Goal: Task Accomplishment & Management: Manage account settings

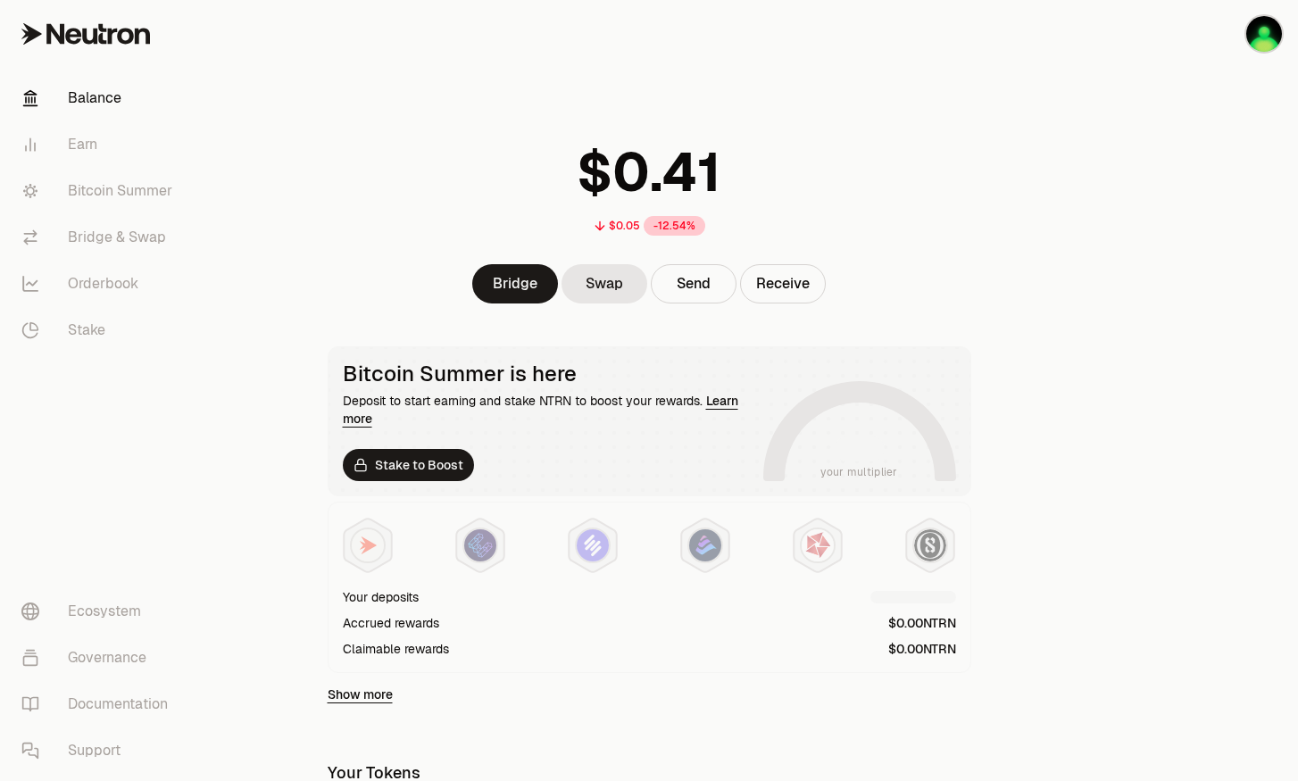
click at [1252, 243] on div at bounding box center [1198, 578] width 200 height 1157
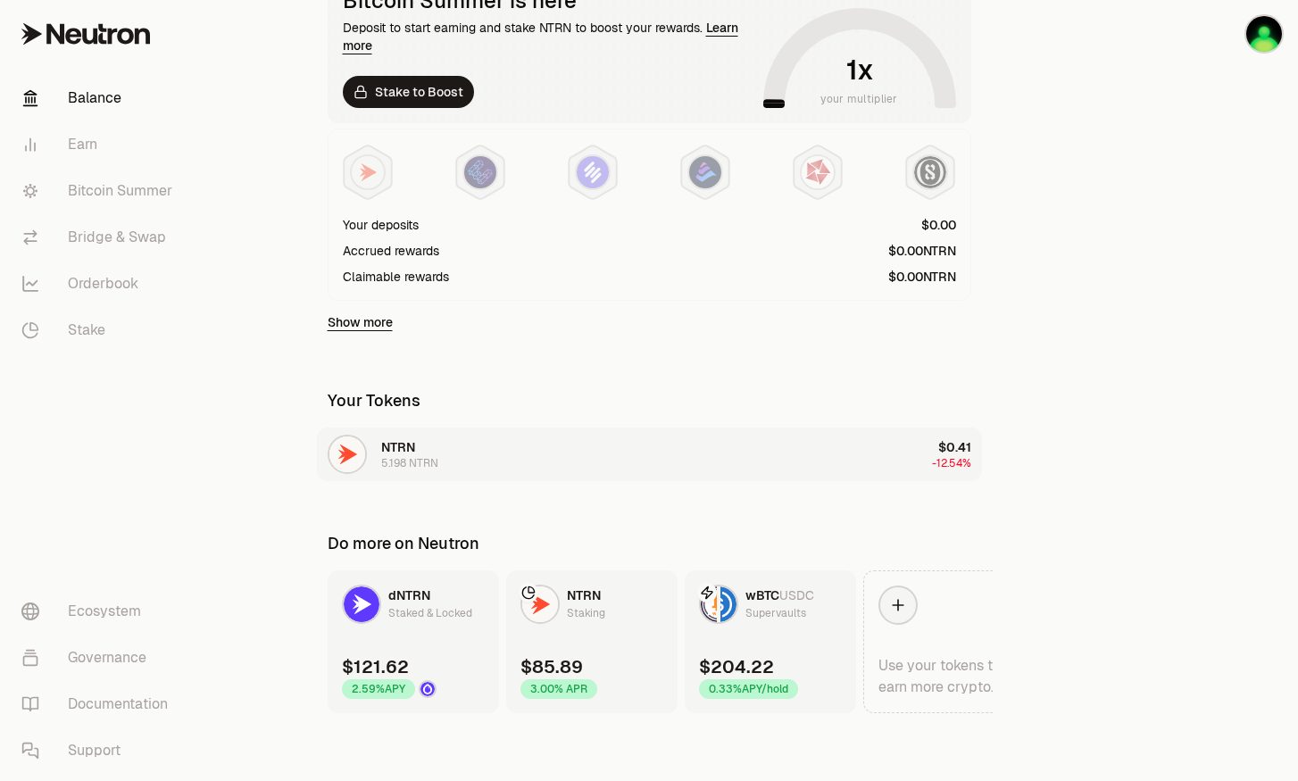
scroll to position [16, 0]
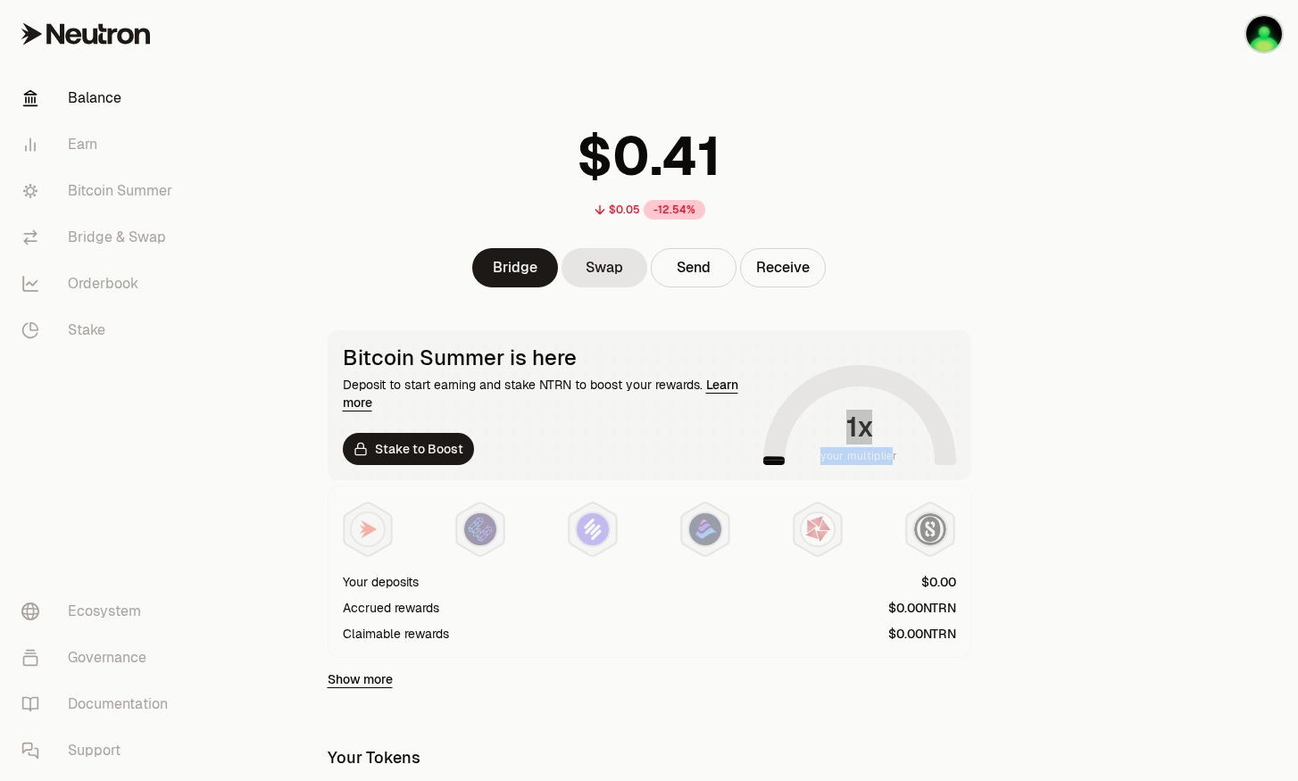
drag, startPoint x: 892, startPoint y: 454, endPoint x: 859, endPoint y: 386, distance: 75.5
click at [884, 368] on div "your multiplier" at bounding box center [860, 415] width 193 height 100
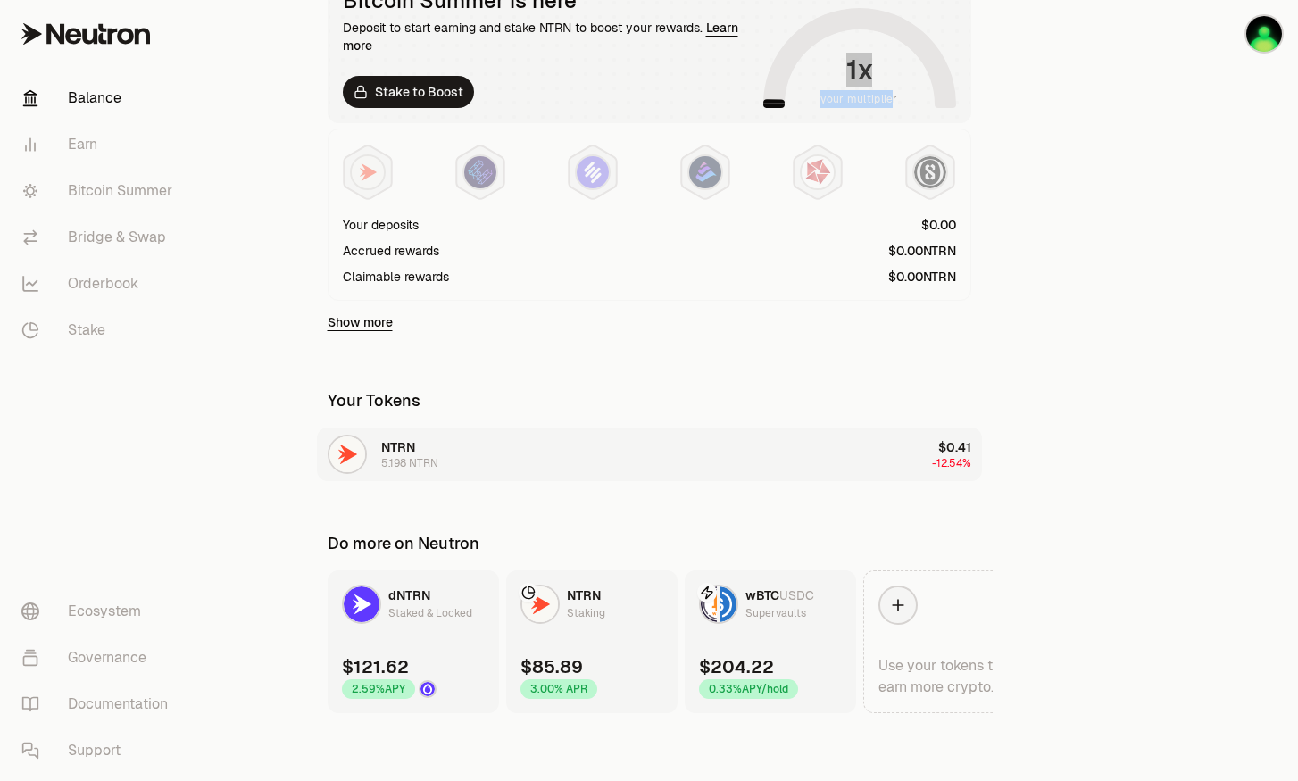
scroll to position [375, 0]
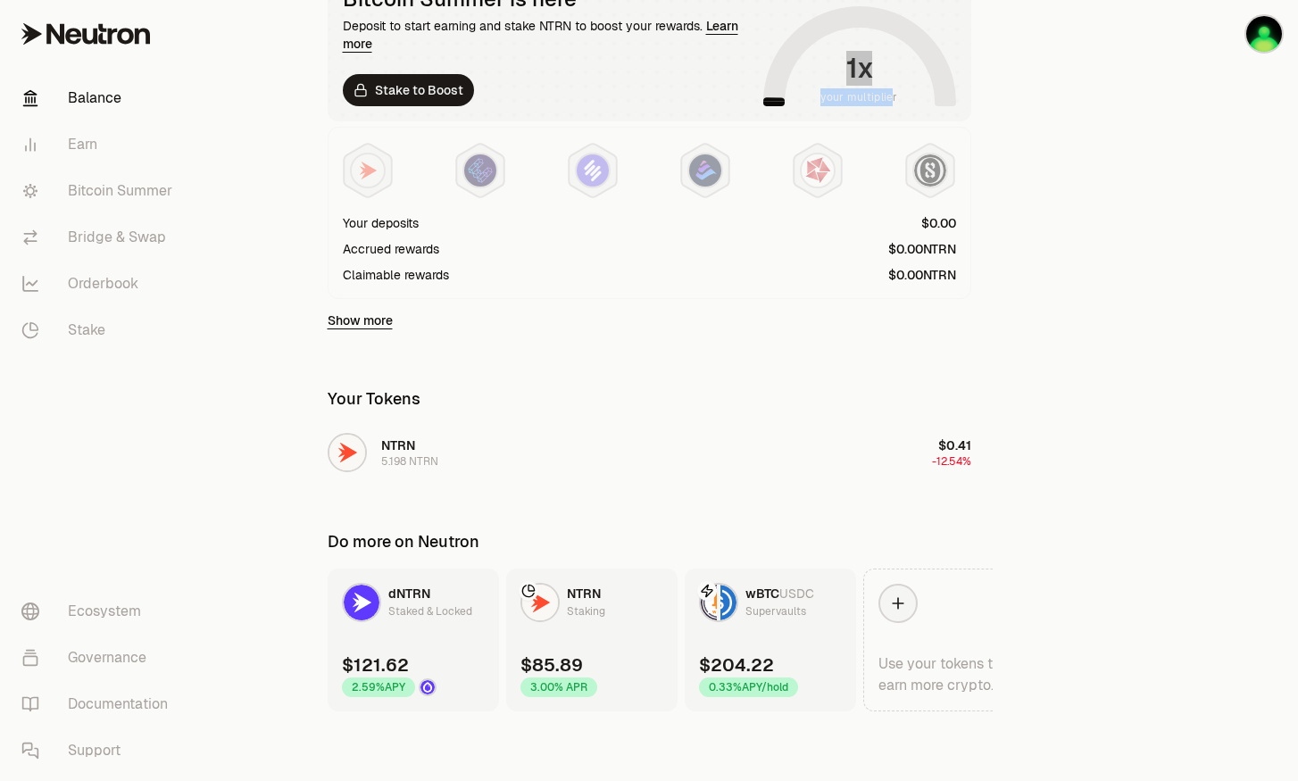
click at [770, 608] on div "Supervaults" at bounding box center [776, 612] width 61 height 18
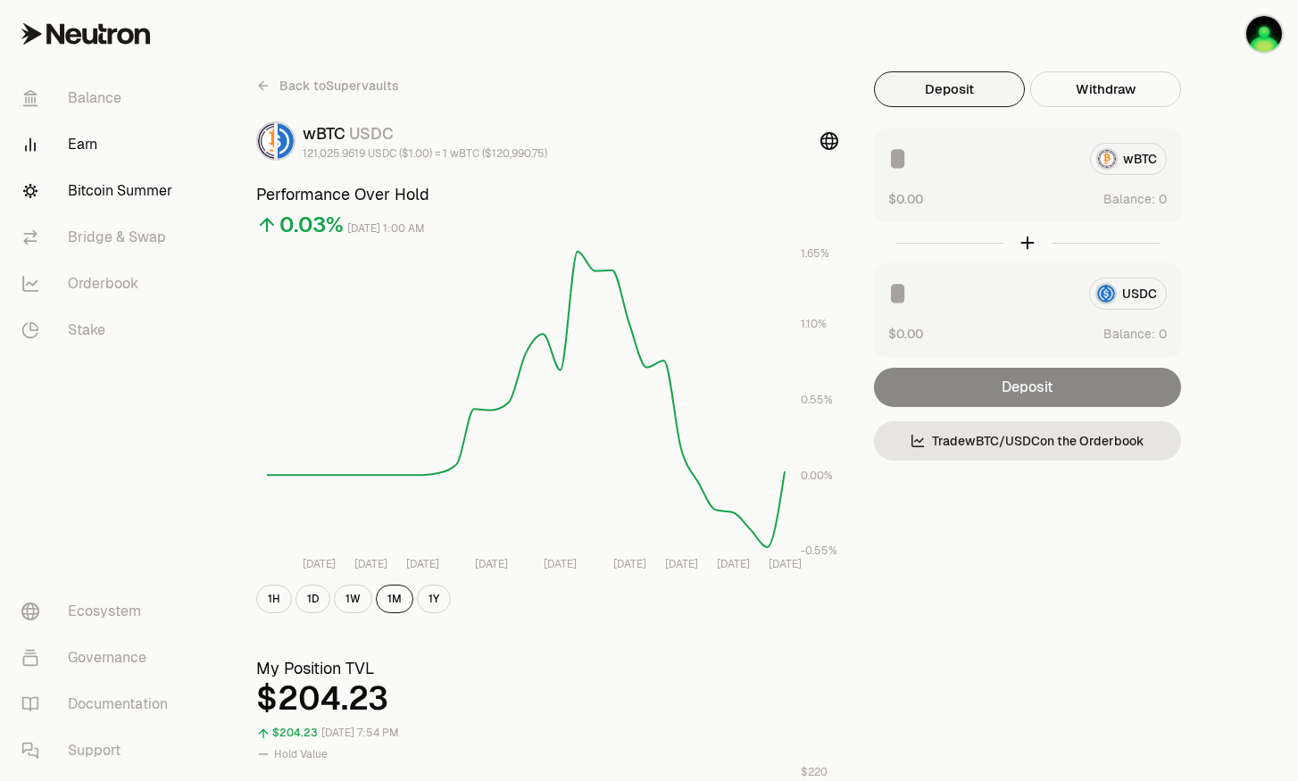
click at [127, 190] on link "Bitcoin Summer" at bounding box center [100, 191] width 186 height 46
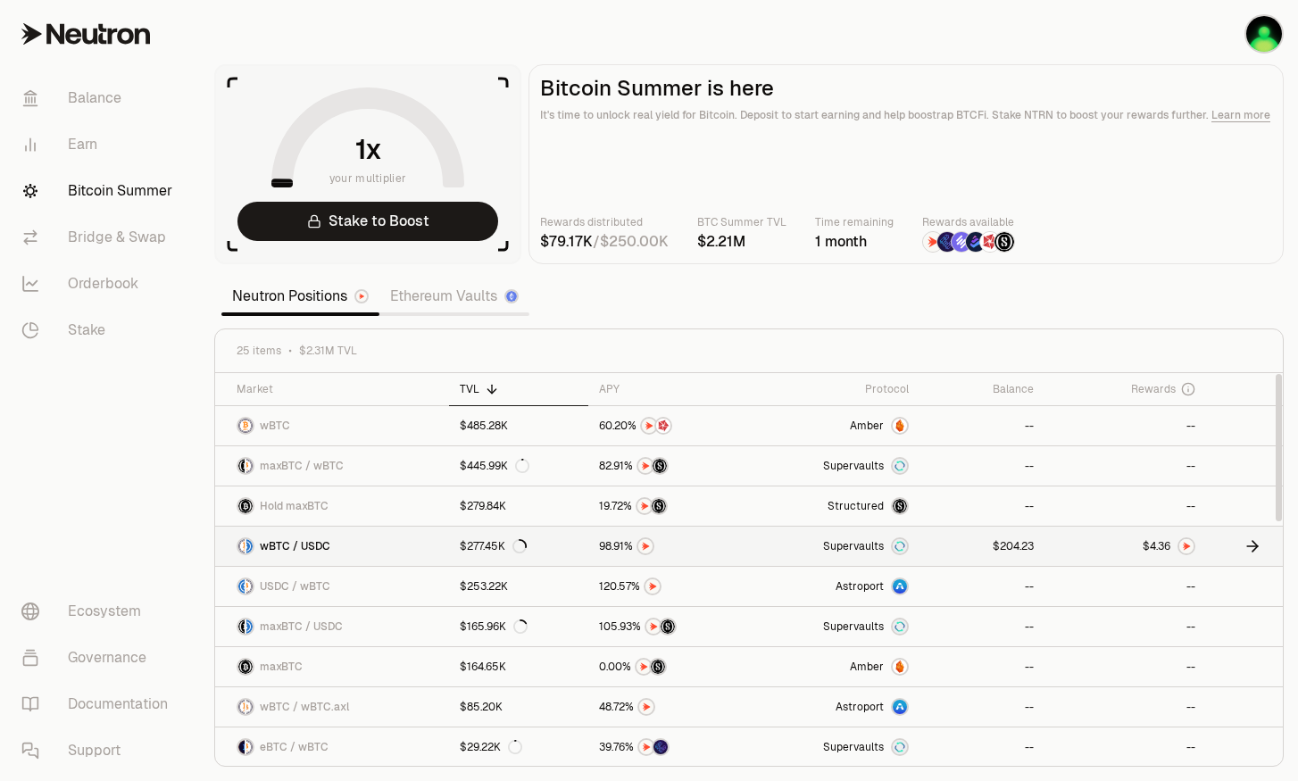
click at [1156, 541] on span "." at bounding box center [1157, 546] width 2 height 11
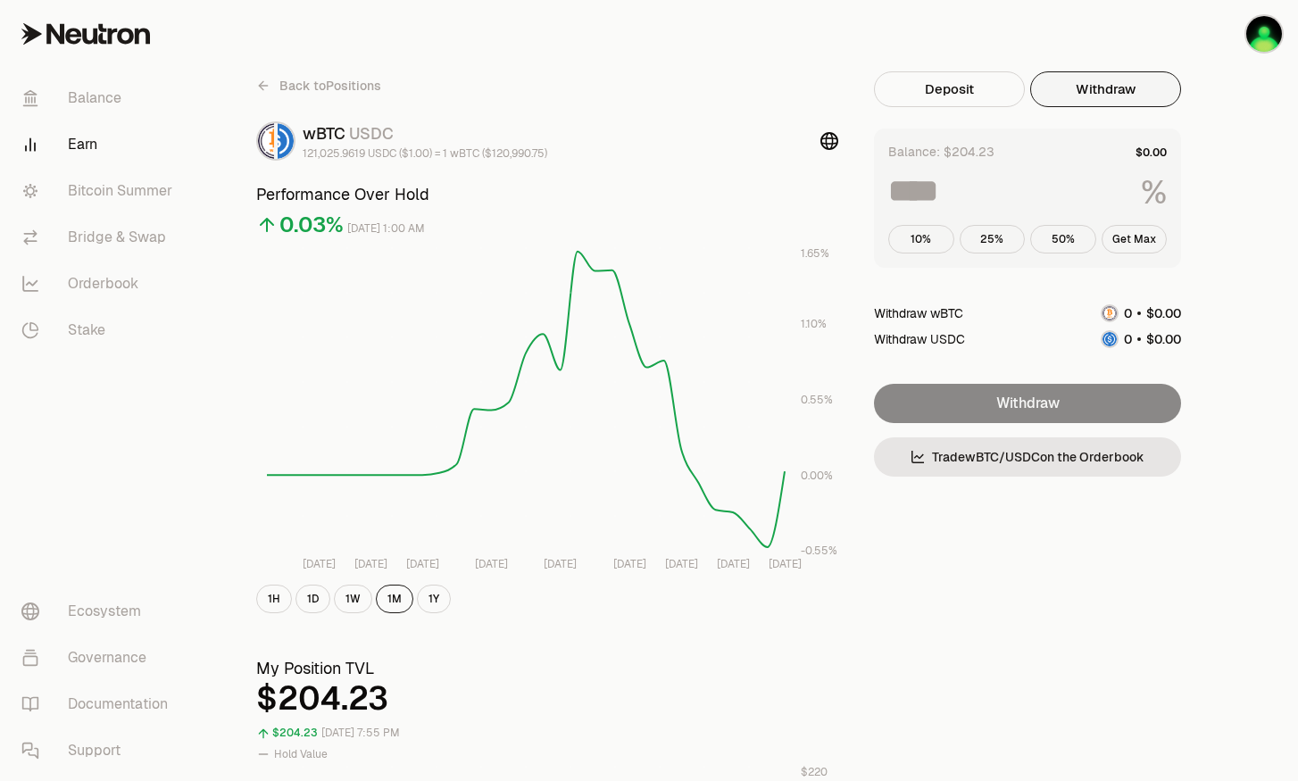
click at [1050, 83] on button "Withdraw" at bounding box center [1106, 89] width 151 height 36
click at [1125, 238] on button "Get Max" at bounding box center [1135, 239] width 66 height 29
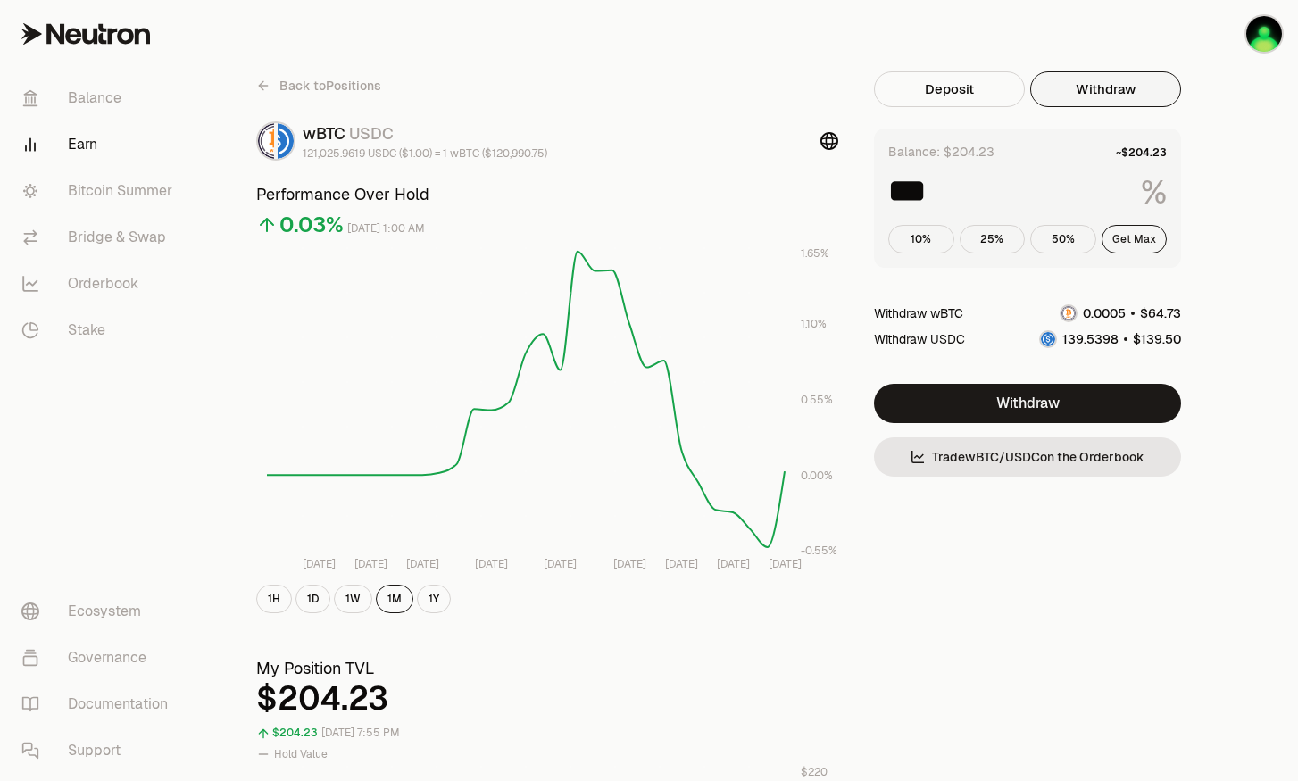
click at [1123, 235] on button "Get Max" at bounding box center [1135, 239] width 66 height 29
click at [1005, 238] on button "25%" at bounding box center [993, 239] width 66 height 29
click at [1054, 238] on button "50%" at bounding box center [1064, 239] width 66 height 29
click at [906, 250] on button "10%" at bounding box center [922, 239] width 66 height 29
type input "**"
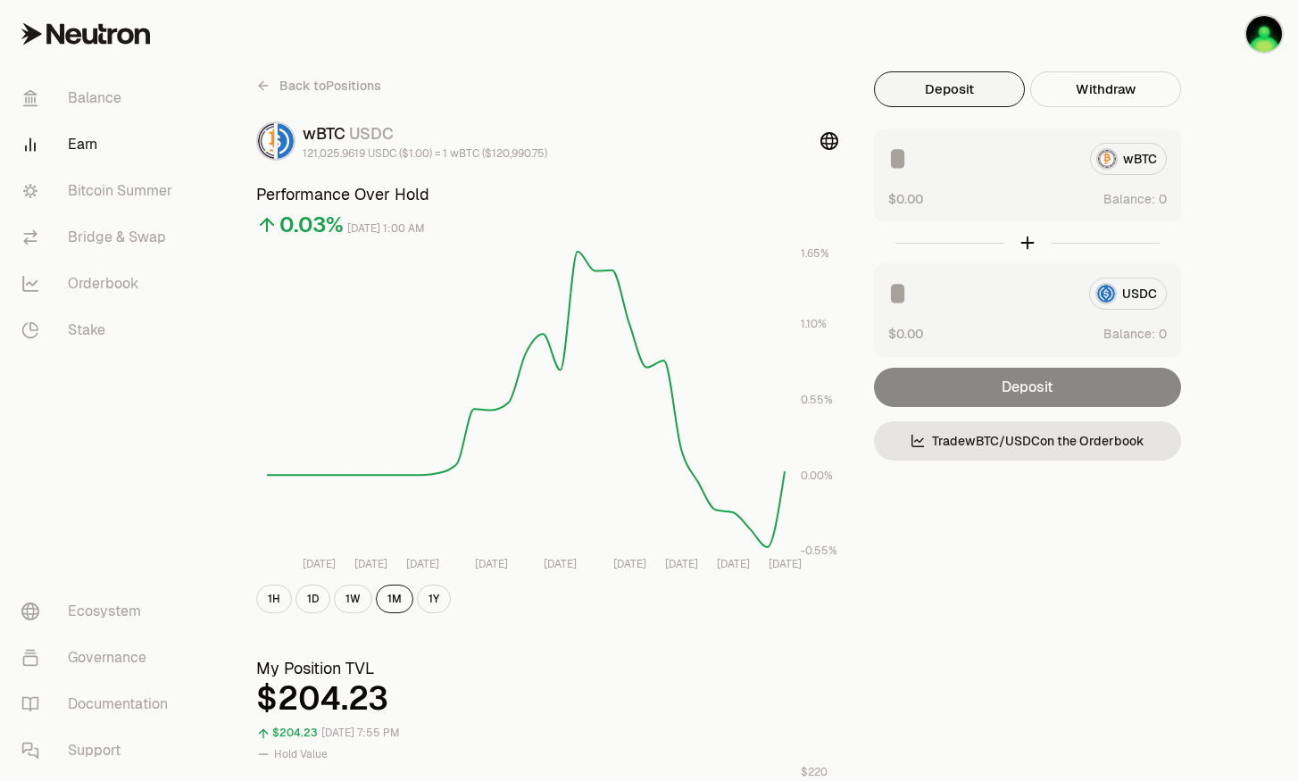
click at [949, 89] on button "Deposit" at bounding box center [949, 89] width 151 height 36
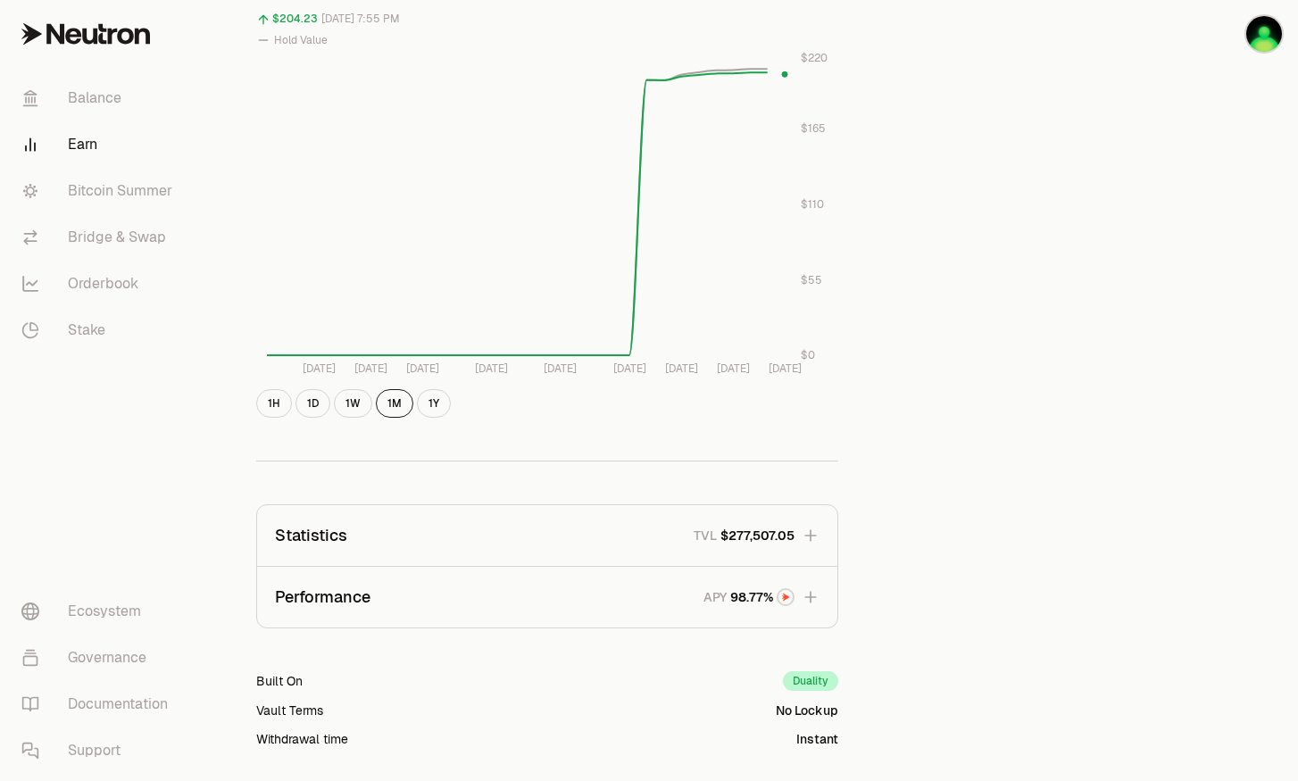
scroll to position [893, 0]
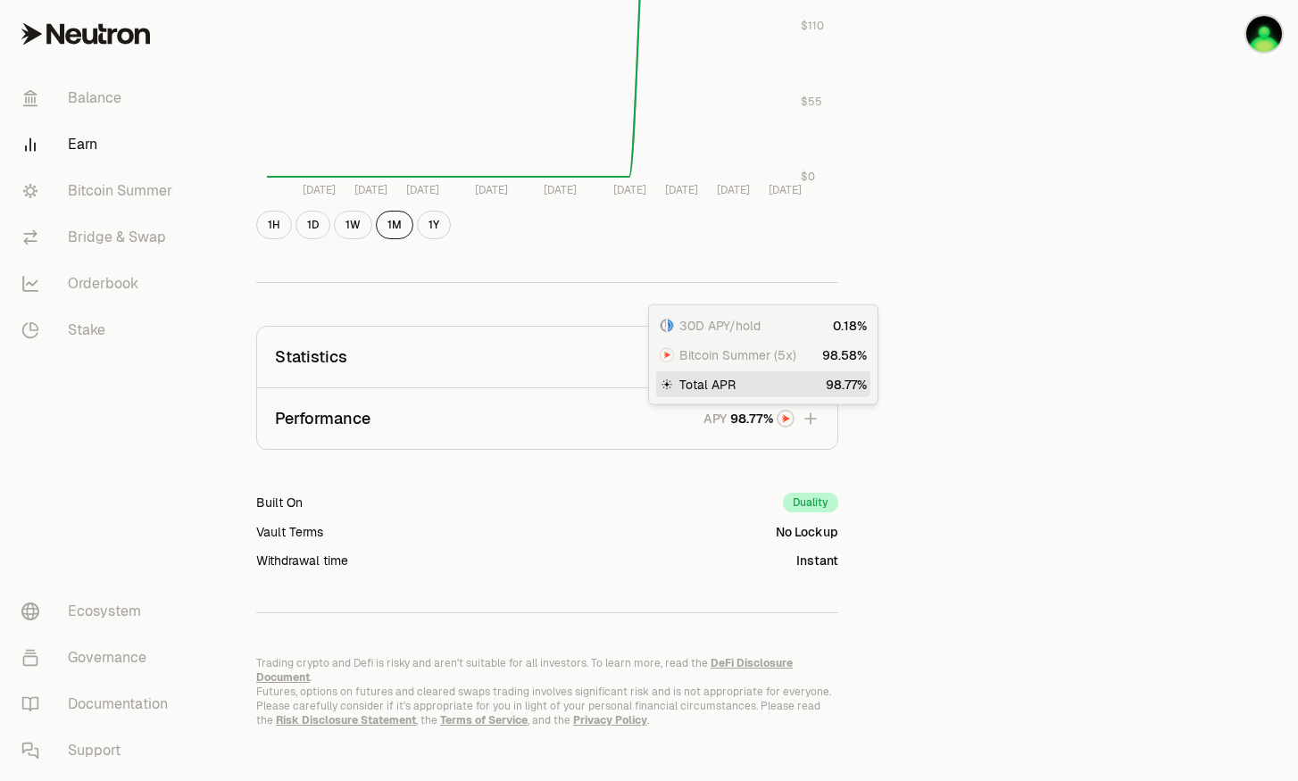
click at [788, 427] on div "button" at bounding box center [763, 419] width 64 height 19
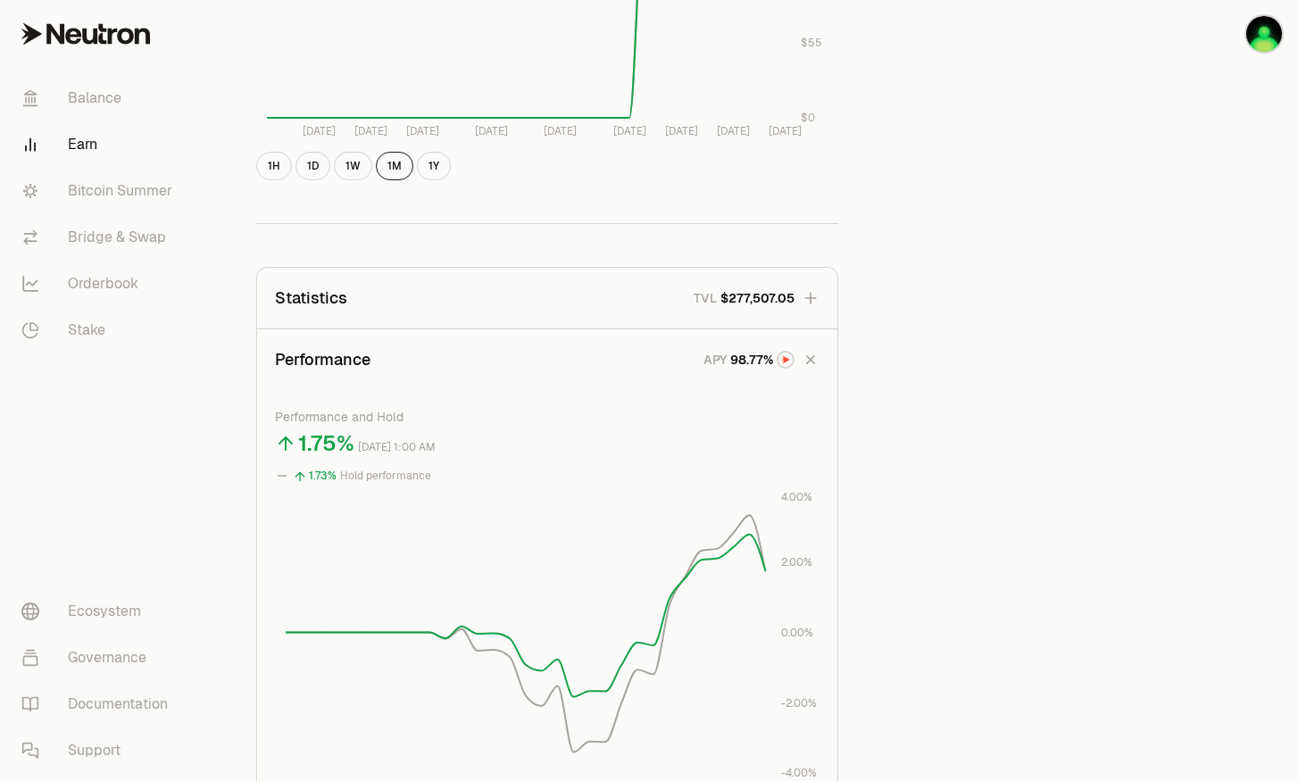
scroll to position [1369, 0]
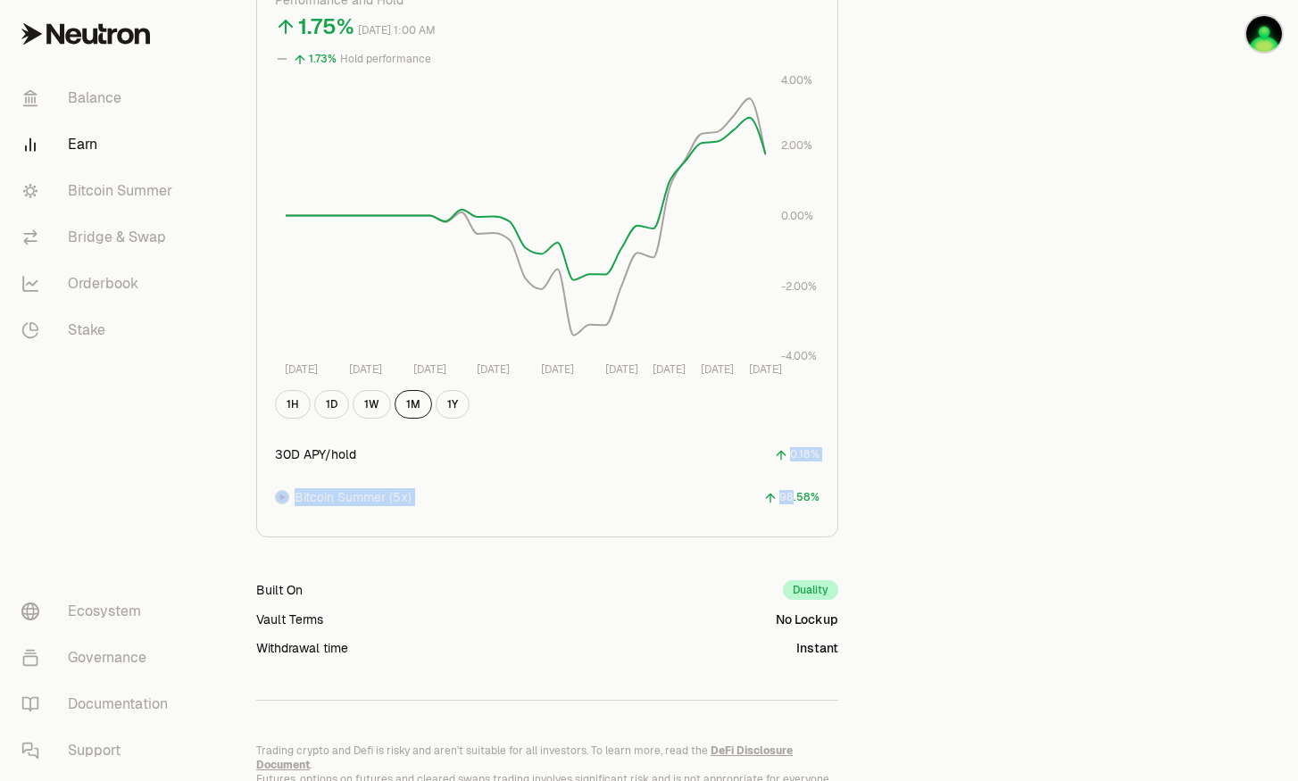
drag, startPoint x: 793, startPoint y: 482, endPoint x: 782, endPoint y: 470, distance: 16.5
click at [789, 472] on div "30D APY/hold 0.18% Bitcoin Summer (5x) 98.58%" at bounding box center [547, 476] width 545 height 86
click at [334, 459] on div "30D APY/hold" at bounding box center [315, 455] width 81 height 18
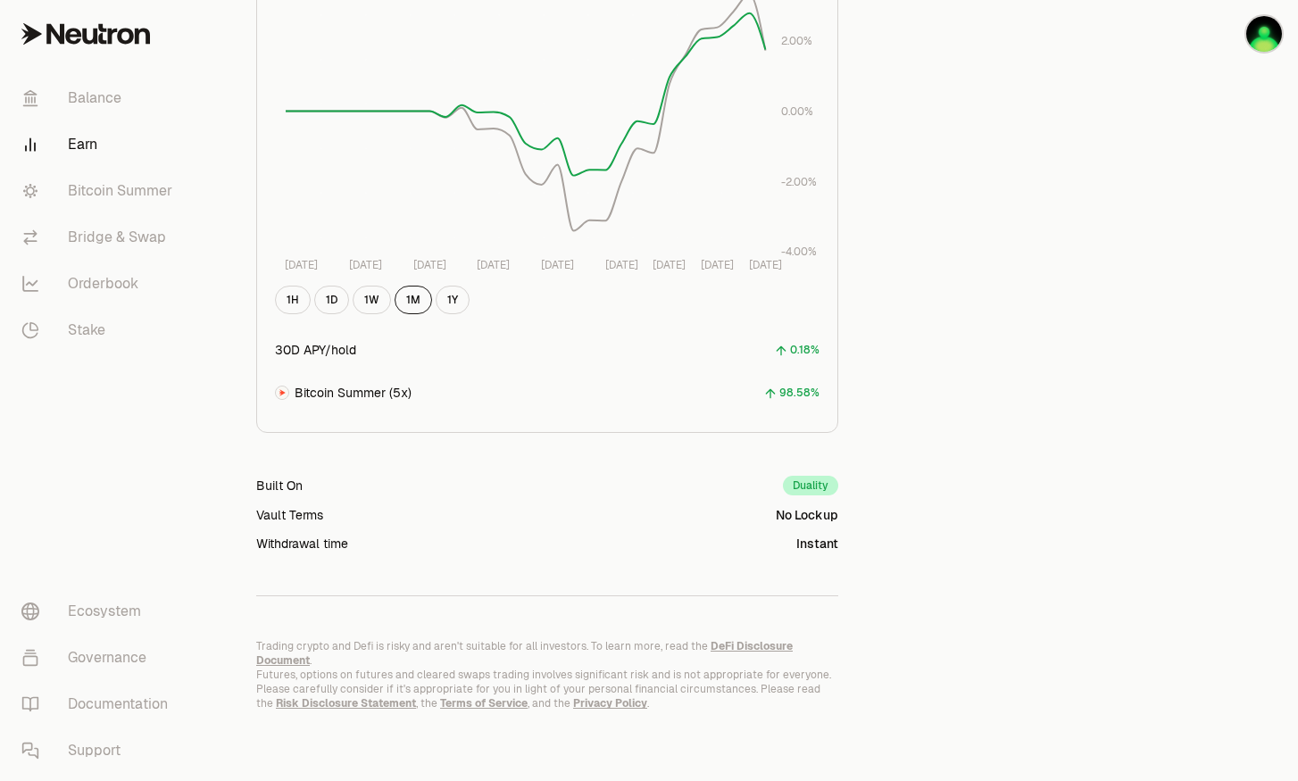
click at [828, 536] on div "Instant" at bounding box center [818, 544] width 42 height 18
drag, startPoint x: 800, startPoint y: 572, endPoint x: 781, endPoint y: 555, distance: 26.0
drag, startPoint x: 271, startPoint y: 520, endPoint x: 828, endPoint y: 479, distance: 557.9
click at [828, 479] on div "Built On Duality Vault Terms No Lockup Withdrawal time Instant" at bounding box center [547, 514] width 582 height 77
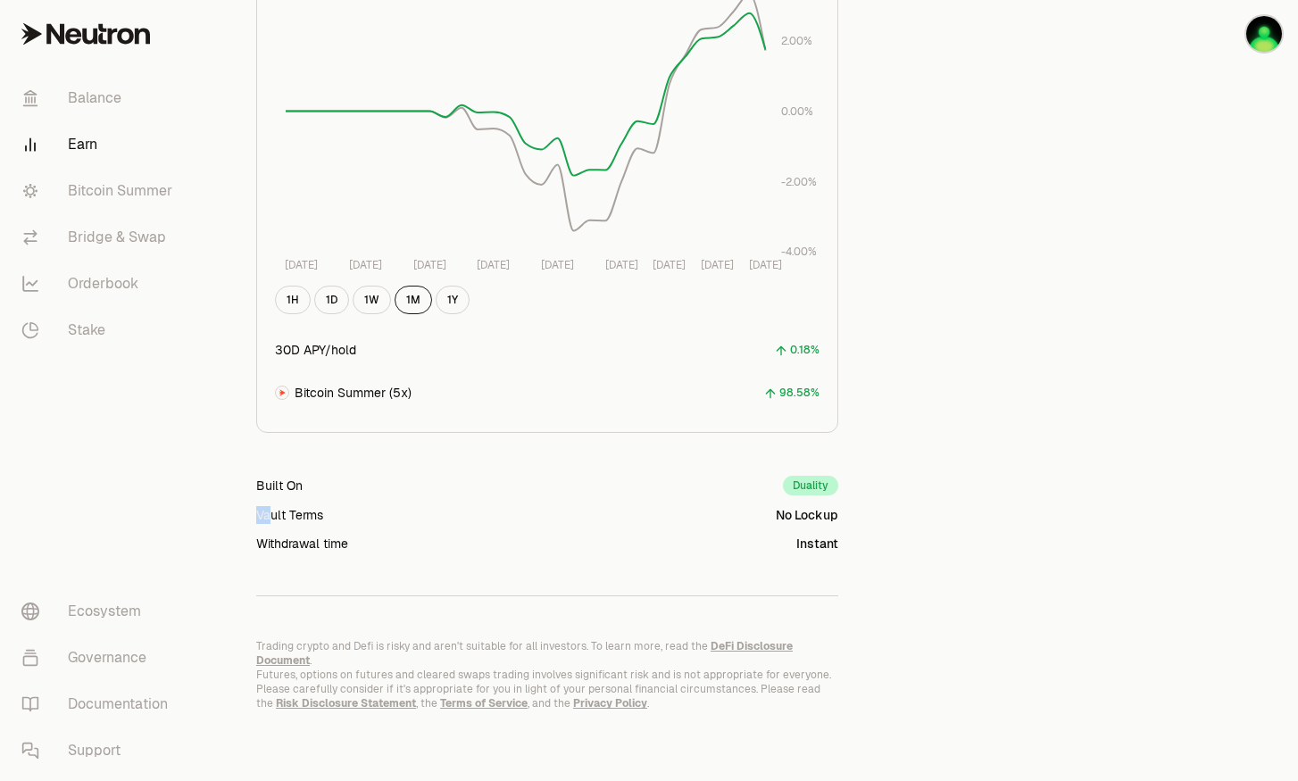
click at [828, 479] on div "Duality" at bounding box center [810, 486] width 55 height 20
drag, startPoint x: 831, startPoint y: 542, endPoint x: 756, endPoint y: 475, distance: 100.6
click at [756, 476] on div "Built On Duality Vault Terms No Lockup Withdrawal time Instant" at bounding box center [547, 514] width 582 height 77
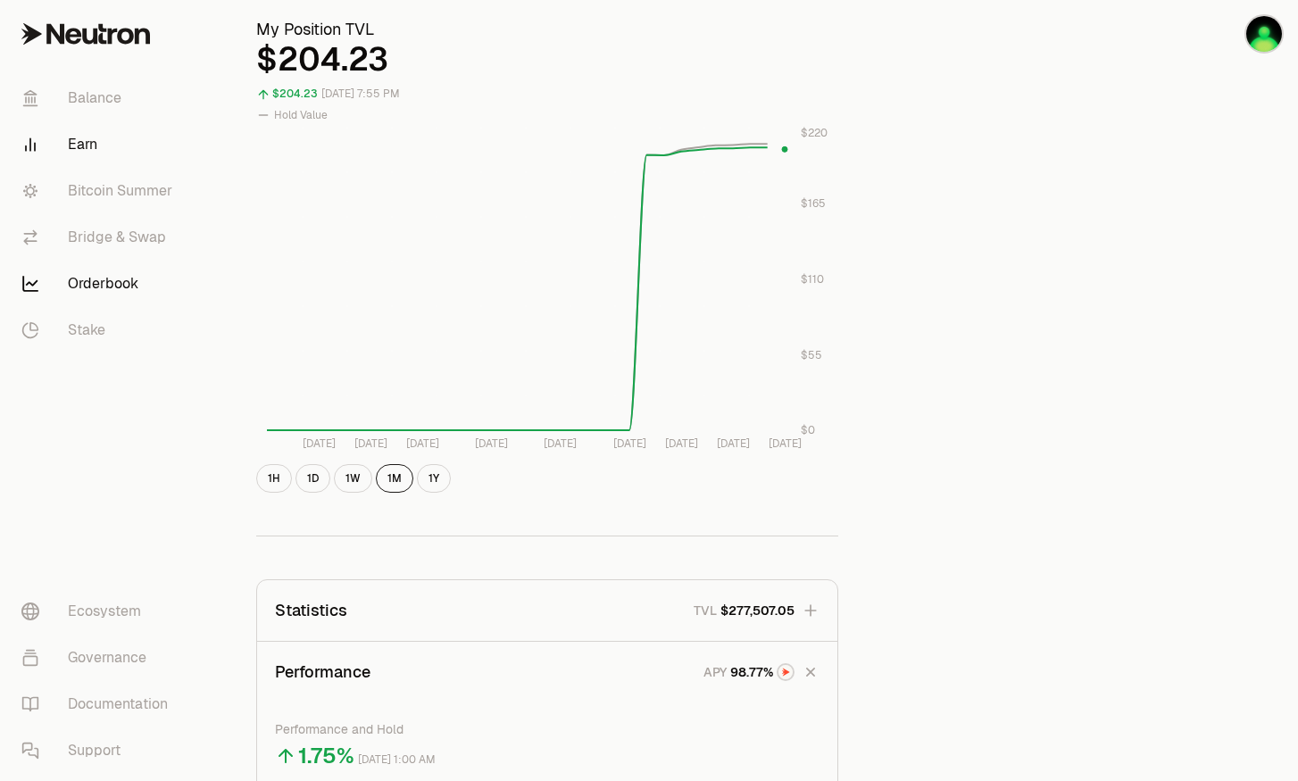
scroll to position [580, 0]
